Goal: Find contact information: Find contact information

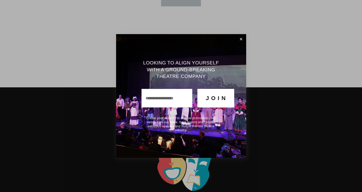
scroll to position [1649, 0]
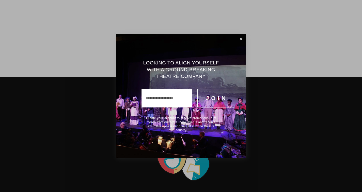
click at [239, 43] on link "Close" at bounding box center [241, 39] width 8 height 9
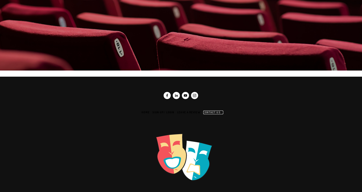
click at [216, 110] on link "Contact us" at bounding box center [213, 112] width 20 height 4
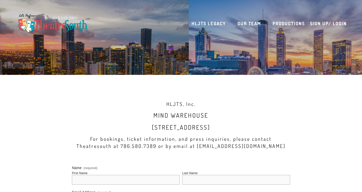
scroll to position [3, 0]
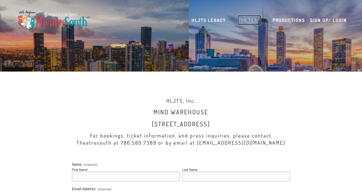
click at [248, 20] on link "Our Team" at bounding box center [250, 20] width 24 height 10
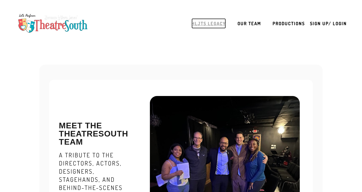
click at [210, 26] on link "HLJTS Legacy" at bounding box center [209, 23] width 34 height 10
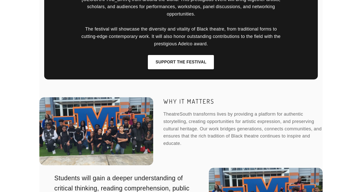
scroll to position [1534, 0]
